Goal: Information Seeking & Learning: Compare options

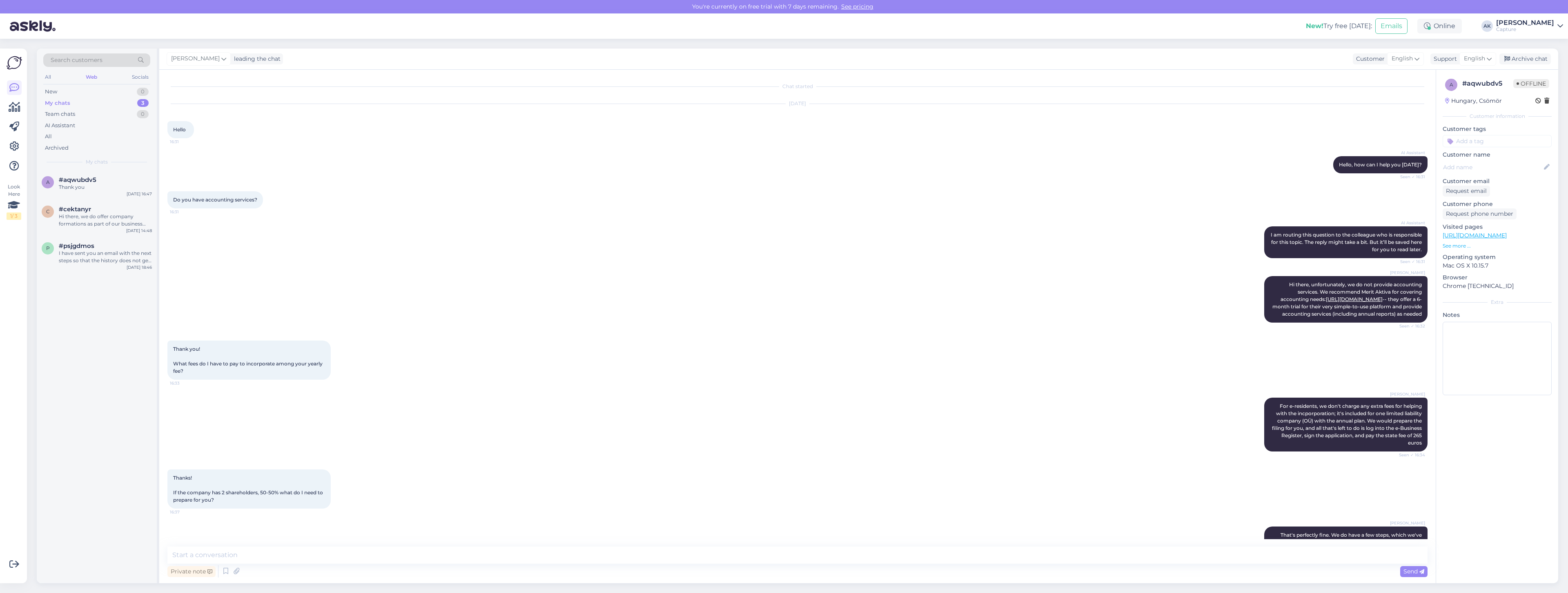
scroll to position [715, 0]
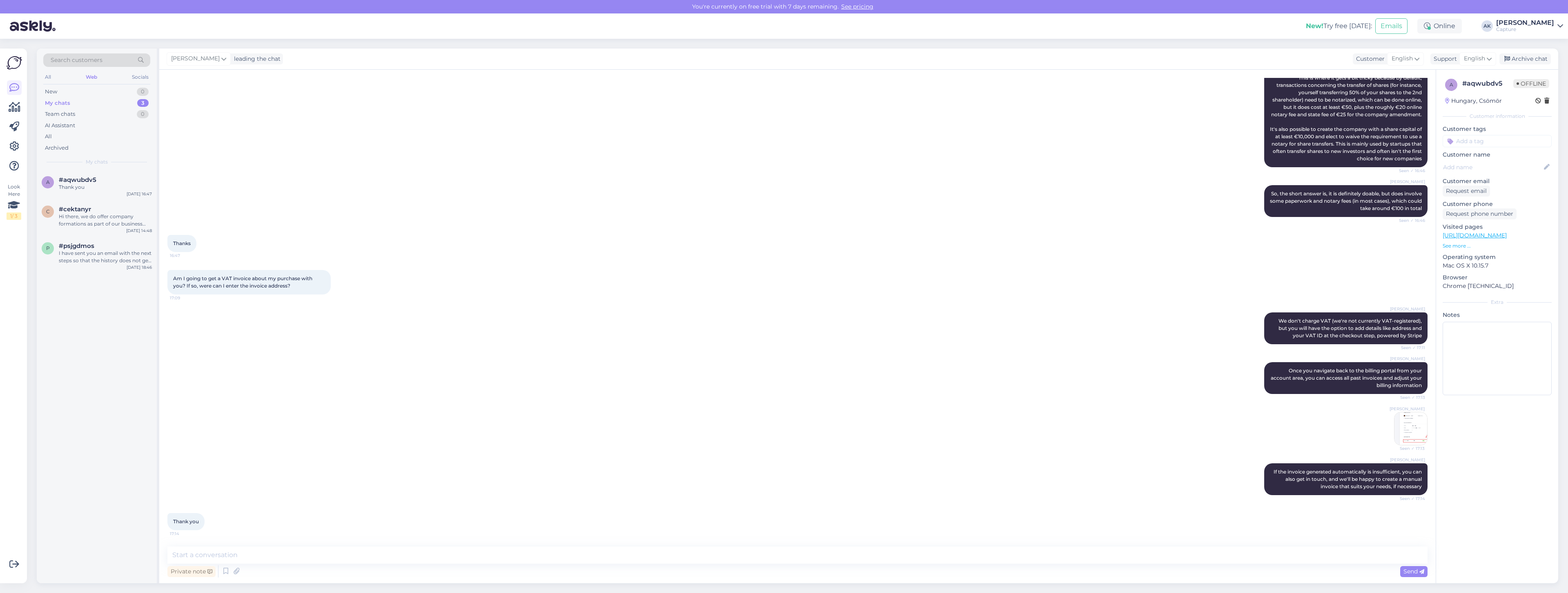
click at [859, 3] on link "See pricing" at bounding box center [857, 7] width 37 height 7
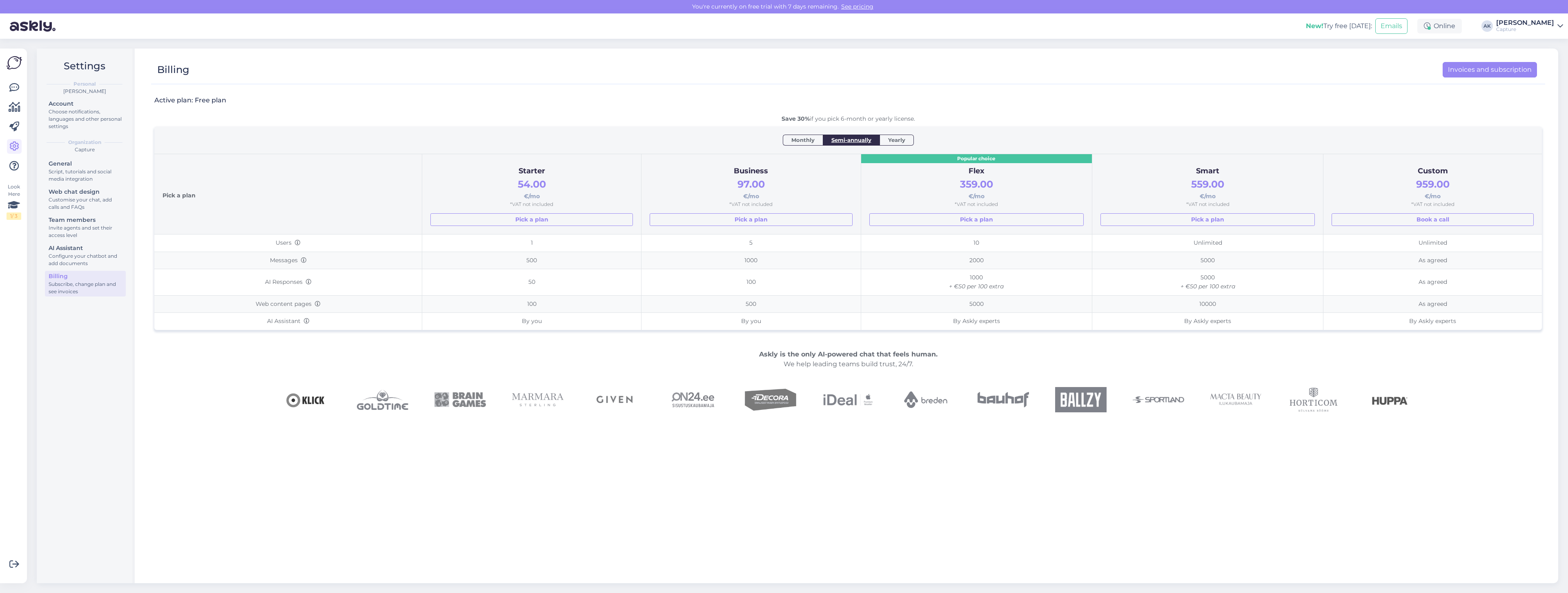
click at [807, 142] on span "Monthly" at bounding box center [803, 139] width 23 height 8
click at [849, 140] on span "Semi-annually" at bounding box center [852, 139] width 40 height 8
click at [810, 140] on span "Monthly" at bounding box center [803, 139] width 23 height 8
click at [840, 142] on span "Semi-annually" at bounding box center [852, 139] width 40 height 8
click at [793, 143] on span "Monthly" at bounding box center [803, 139] width 23 height 8
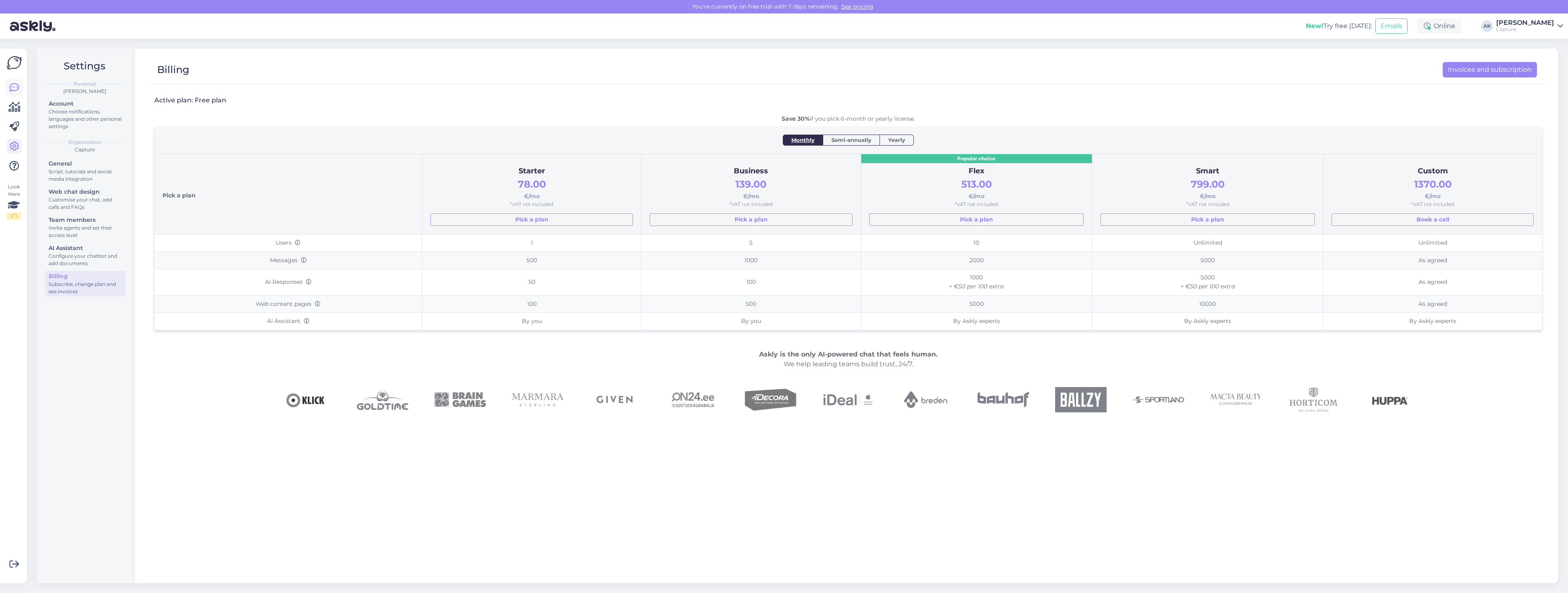
click at [16, 85] on icon at bounding box center [14, 88] width 10 height 10
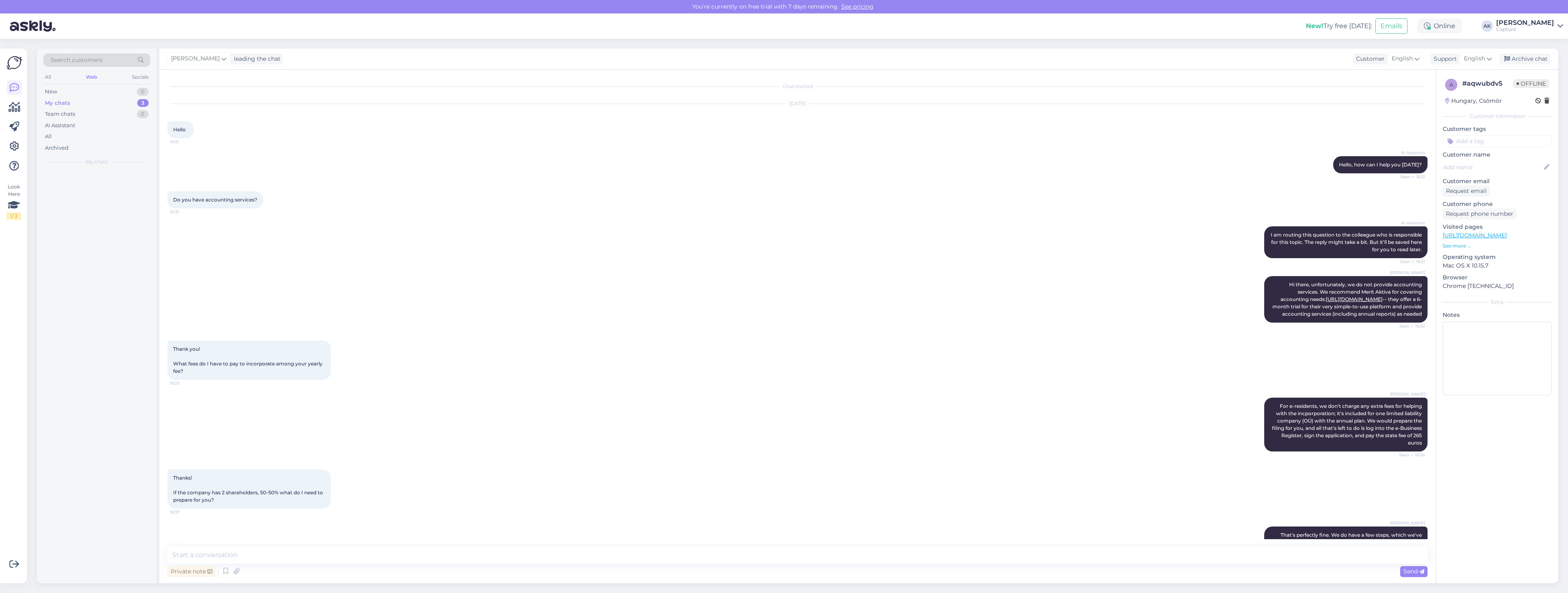
scroll to position [715, 0]
